Goal: Book appointment/travel/reservation

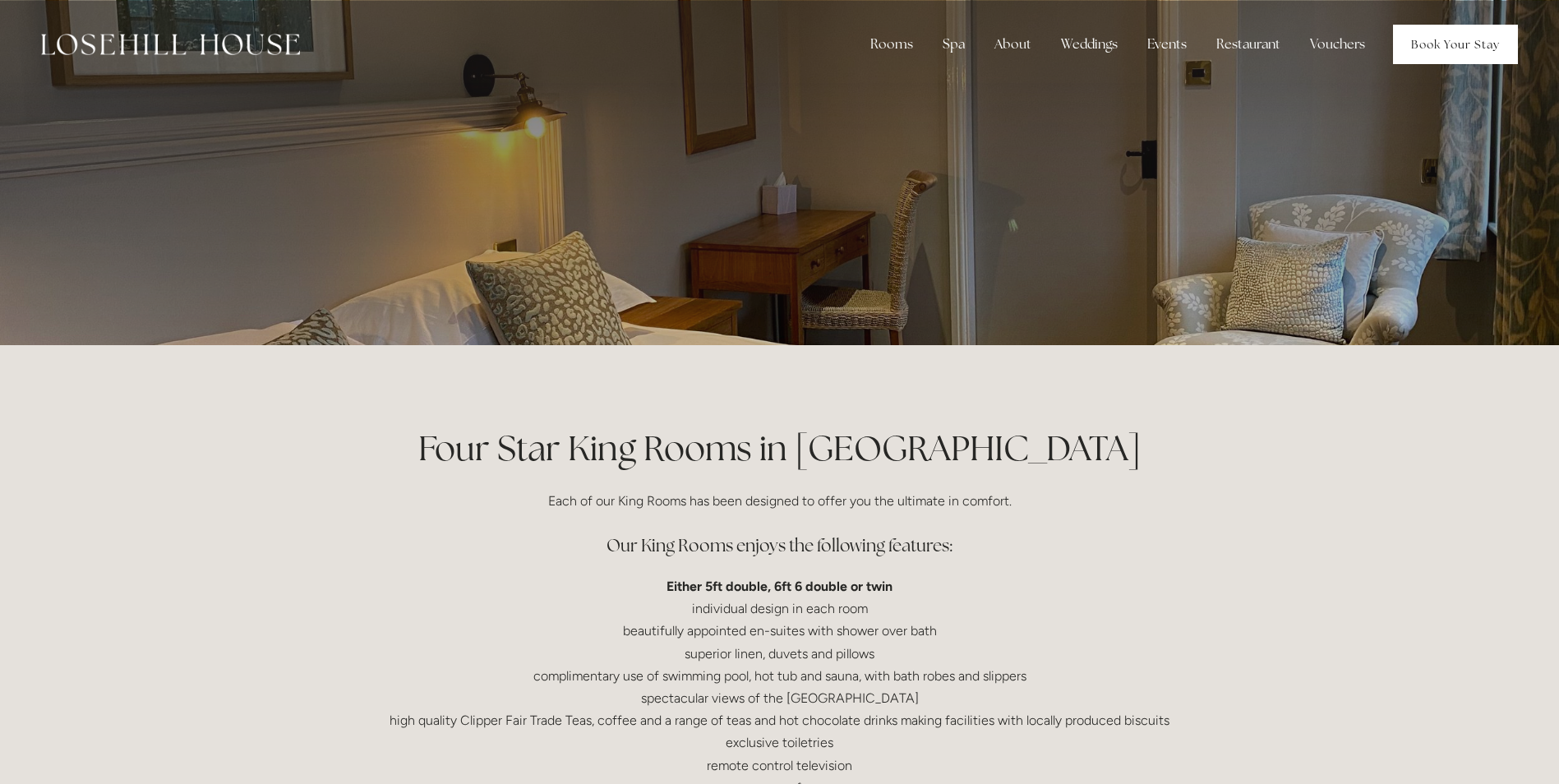
click at [1455, 37] on link "Book Your Stay" at bounding box center [1455, 45] width 125 height 40
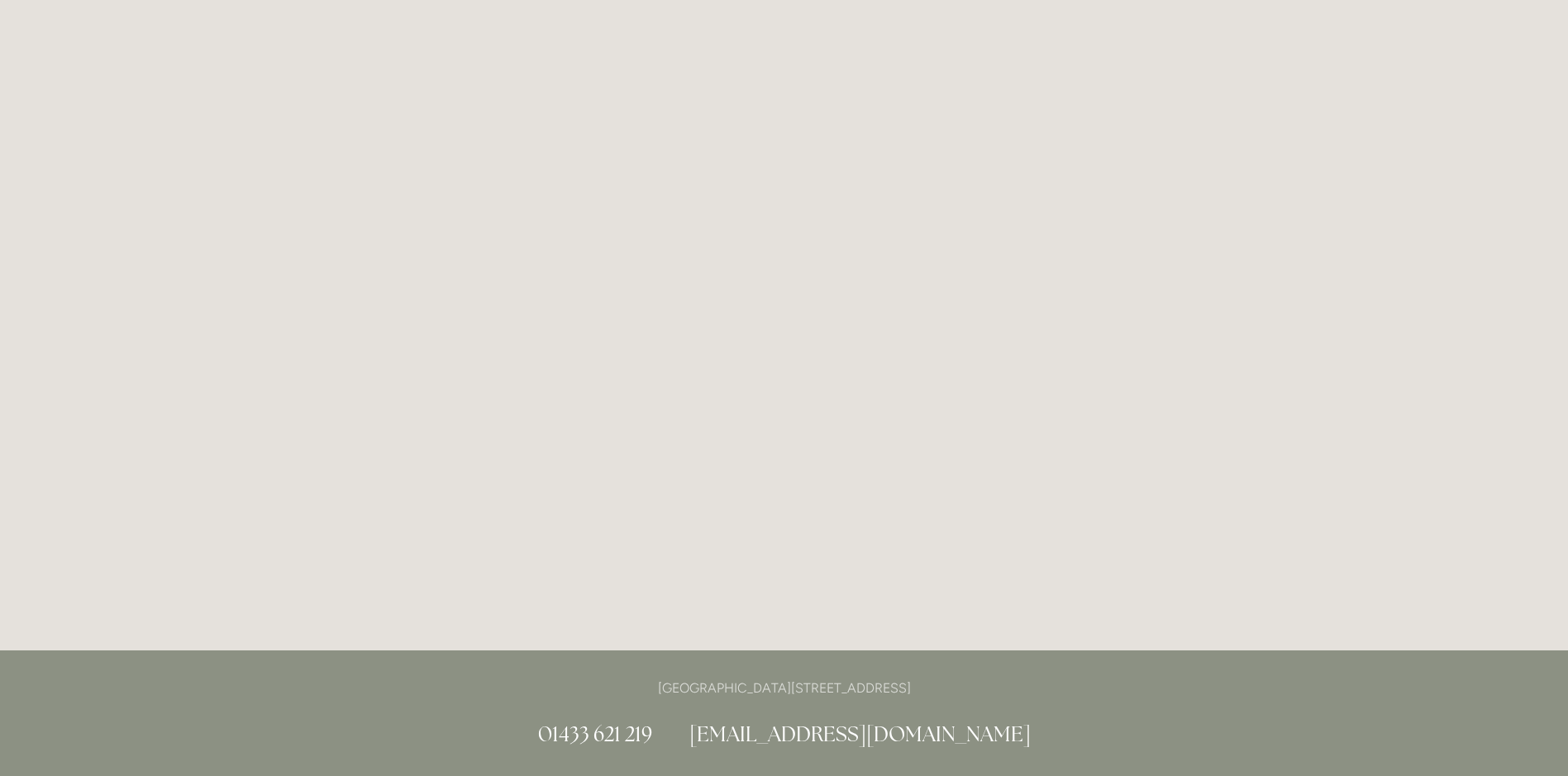
scroll to position [90, 0]
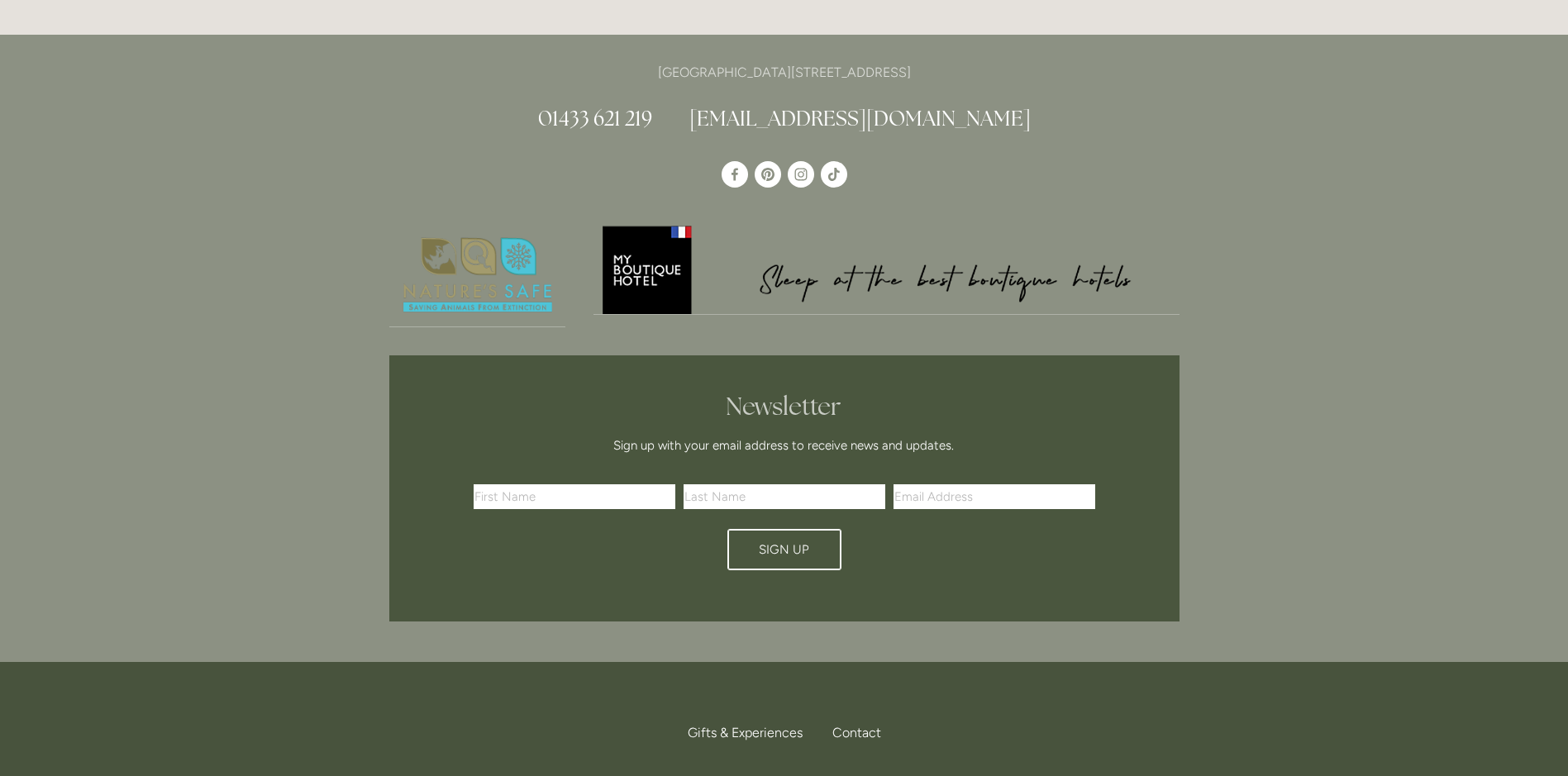
scroll to position [90, 0]
